Goal: Information Seeking & Learning: Check status

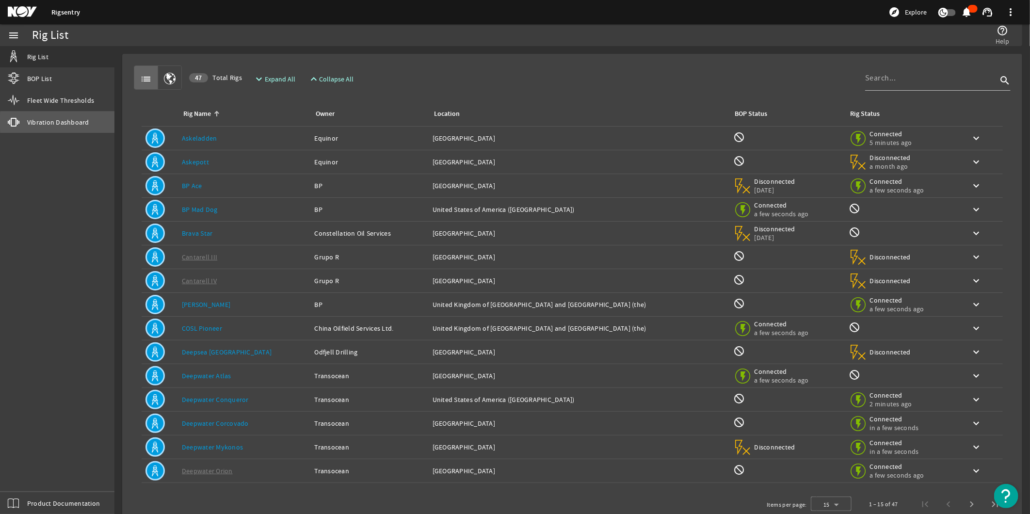
click at [94, 122] on link "vibration Vibration Dashboard" at bounding box center [57, 122] width 114 height 21
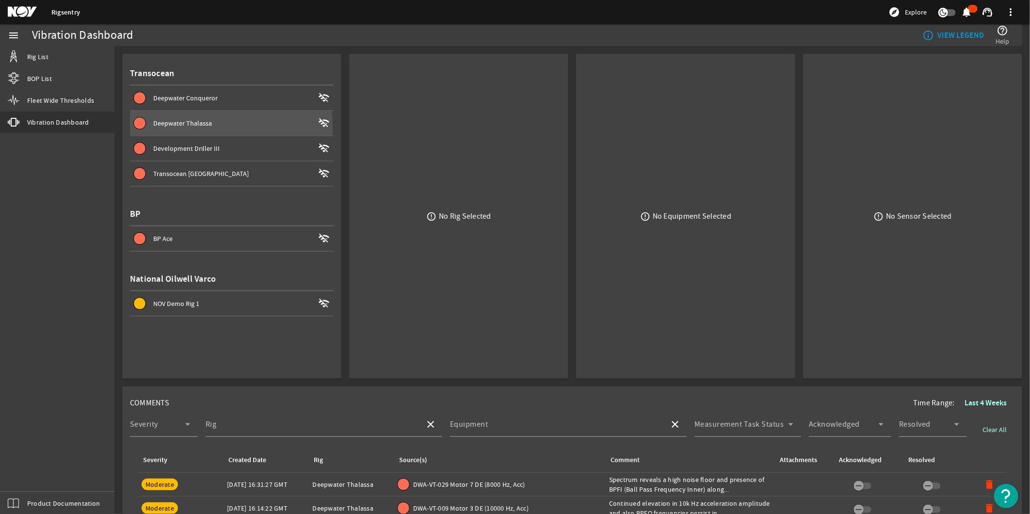
click at [214, 125] on div "Deepwater Thalassa" at bounding box center [233, 123] width 161 height 10
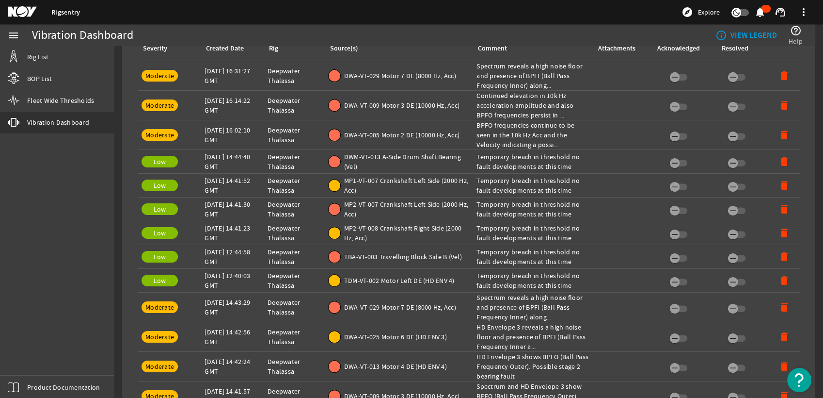
scroll to position [431, 0]
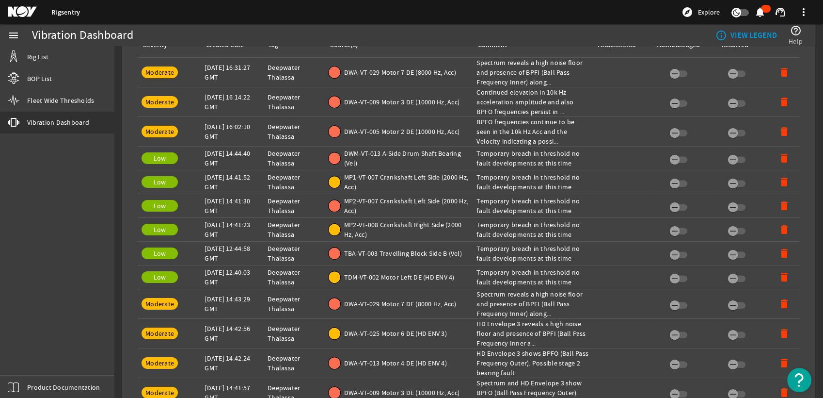
click at [311, 80] on div "Rig: Deepwater Thalassa" at bounding box center [294, 72] width 53 height 19
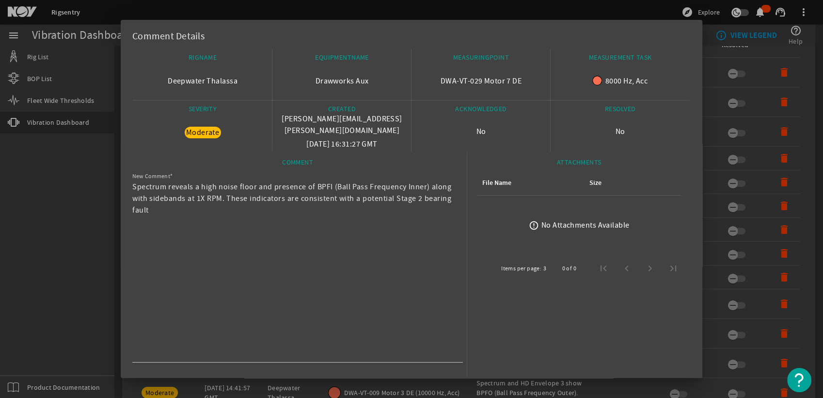
click at [65, 157] on div at bounding box center [411, 199] width 823 height 398
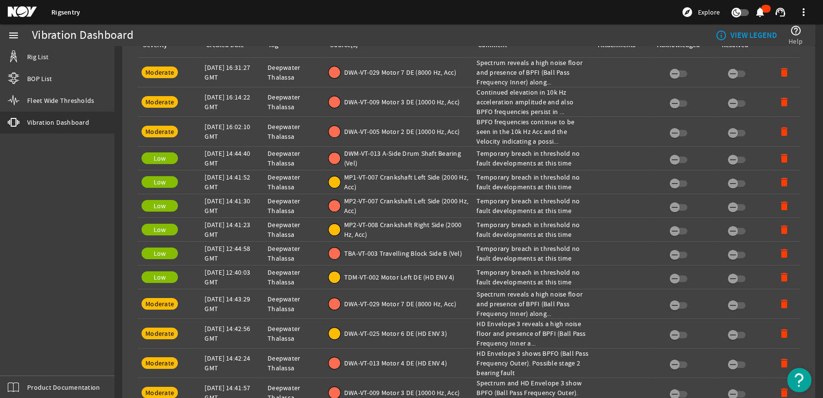
click at [307, 100] on div "Rig: Deepwater Thalassa" at bounding box center [294, 101] width 53 height 19
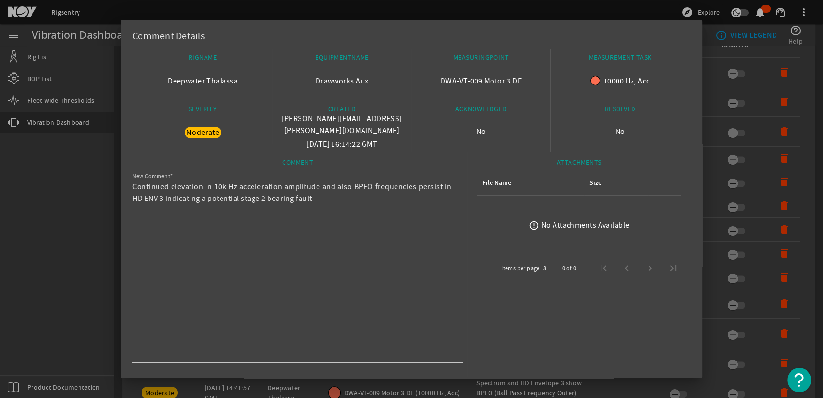
click at [31, 166] on div at bounding box center [411, 199] width 823 height 398
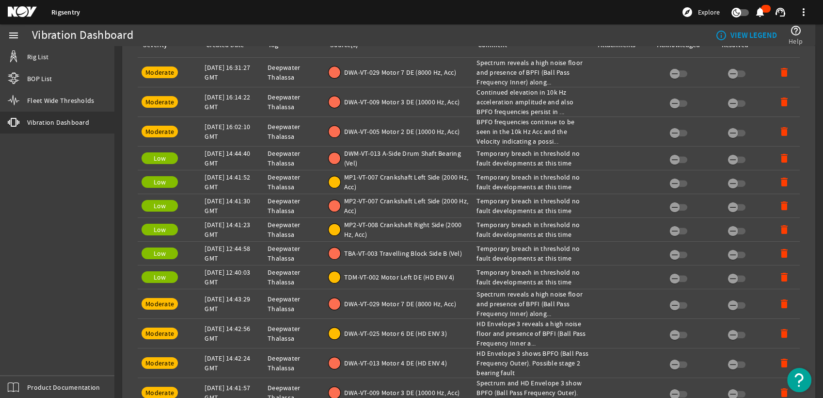
click at [299, 128] on div "Rig: Deepwater Thalassa" at bounding box center [294, 131] width 53 height 19
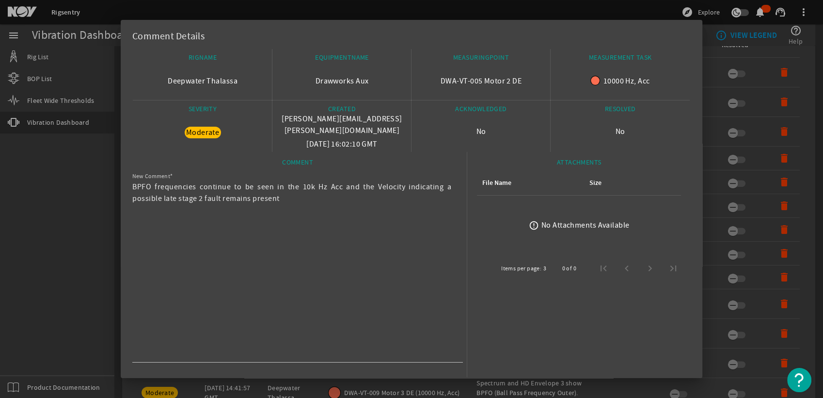
click at [39, 179] on div at bounding box center [411, 199] width 823 height 398
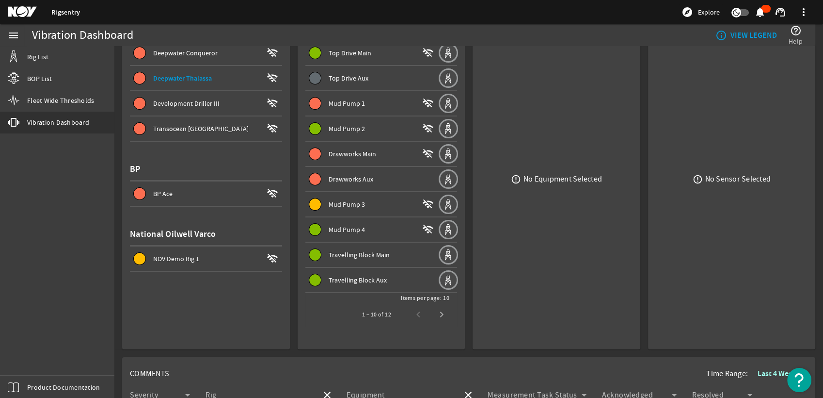
scroll to position [0, 0]
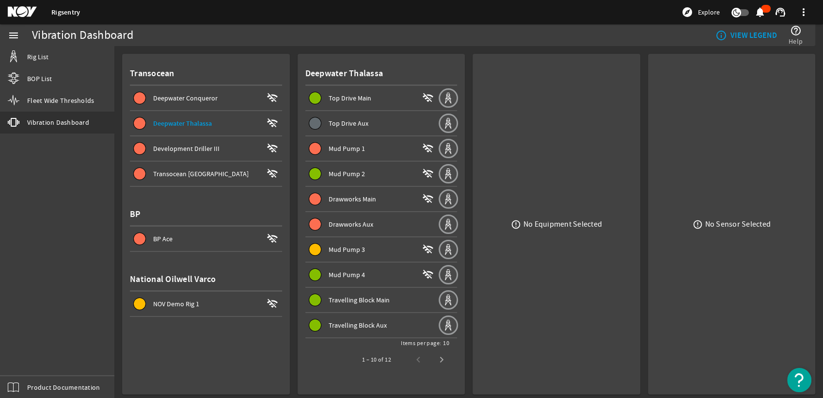
click at [348, 145] on span "Mud Pump 1" at bounding box center [347, 148] width 36 height 9
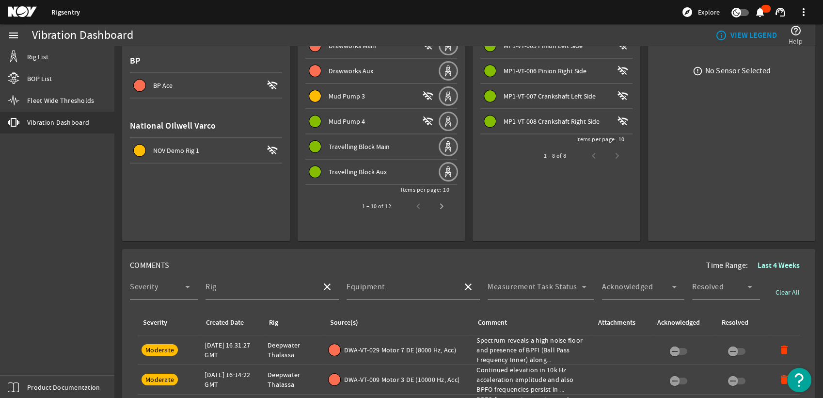
scroll to position [161, 0]
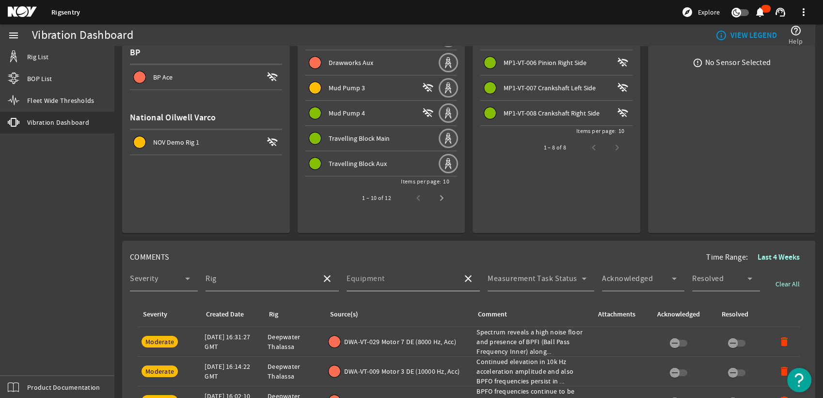
click at [396, 270] on div "Equipment" at bounding box center [401, 278] width 108 height 25
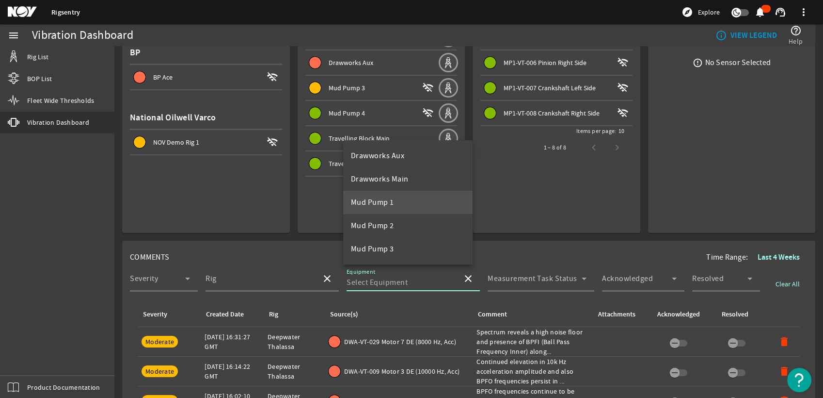
click at [400, 207] on mat-option "Mud Pump 1" at bounding box center [408, 202] width 130 height 23
type input "Mud Pump 1"
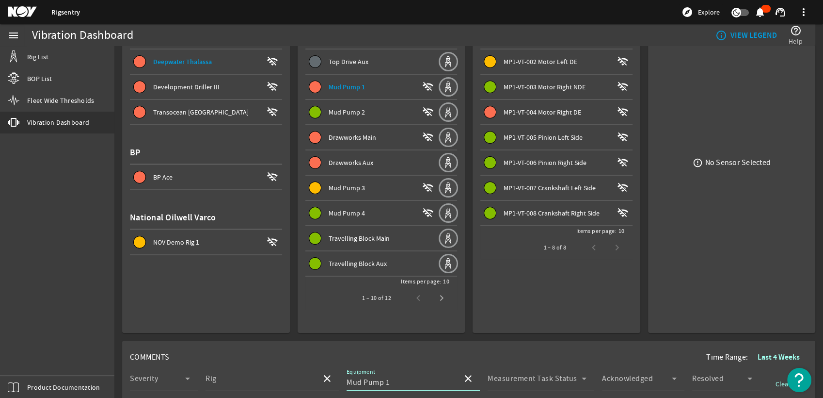
scroll to position [54, 0]
